Goal: Transaction & Acquisition: Purchase product/service

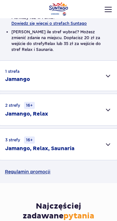
scroll to position [159, 0]
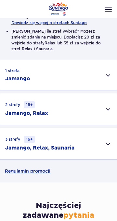
click at [63, 140] on div "3 strefy 16+ Jamango, Relax, Saunaria" at bounding box center [58, 143] width 117 height 31
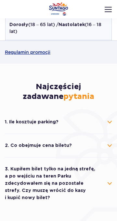
scroll to position [304, 0]
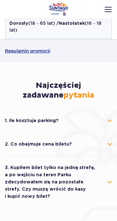
click at [68, 113] on button "1. Ile kosztuje parking?" at bounding box center [59, 120] width 108 height 15
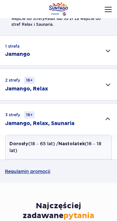
scroll to position [184, 0]
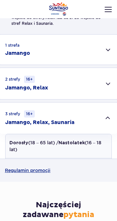
click at [68, 119] on h2 "Jamango, Relax, Saunaria" at bounding box center [39, 122] width 69 height 7
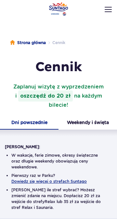
scroll to position [1, 0]
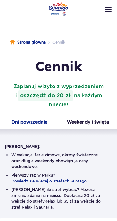
click at [59, 41] on li "Cennik" at bounding box center [56, 42] width 20 height 7
click at [63, 42] on li "Cennik" at bounding box center [56, 42] width 20 height 7
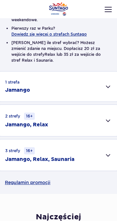
scroll to position [148, 0]
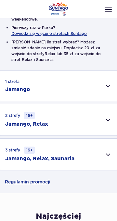
click at [55, 155] on h2 "Jamango, Relax, Saunaria" at bounding box center [39, 158] width 69 height 7
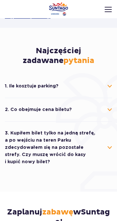
scroll to position [344, 0]
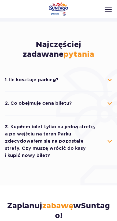
click at [58, 96] on button "2. Co obejmuje cena biletu?" at bounding box center [59, 103] width 108 height 15
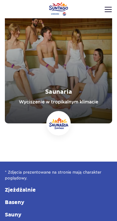
scroll to position [932, 0]
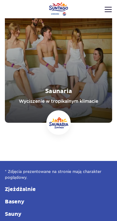
click at [77, 59] on link "Saunaria" at bounding box center [59, 62] width 108 height 121
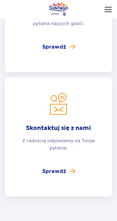
scroll to position [1081, 0]
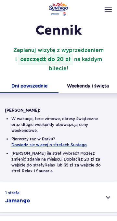
scroll to position [43, 0]
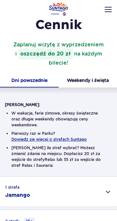
click at [93, 77] on button "Weekendy i święta" at bounding box center [88, 80] width 59 height 13
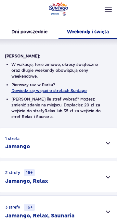
scroll to position [93, 0]
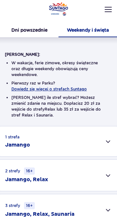
click at [55, 201] on h2 "Jamango, Relax, Saunaria" at bounding box center [39, 213] width 69 height 7
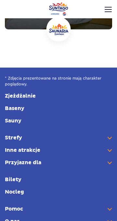
scroll to position [988, 0]
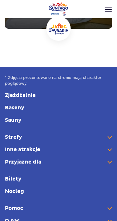
click at [14, 175] on link "Bilety" at bounding box center [59, 178] width 108 height 7
